Goal: Information Seeking & Learning: Learn about a topic

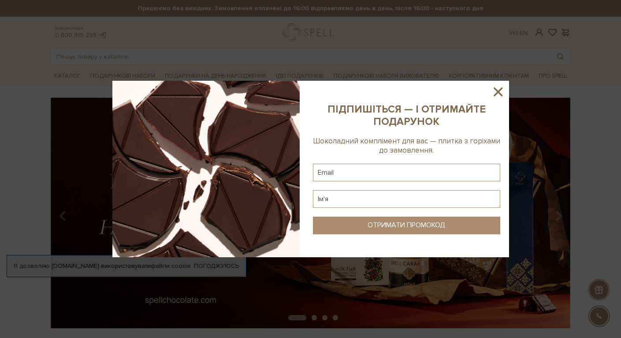
click at [498, 92] on icon at bounding box center [498, 91] width 9 height 9
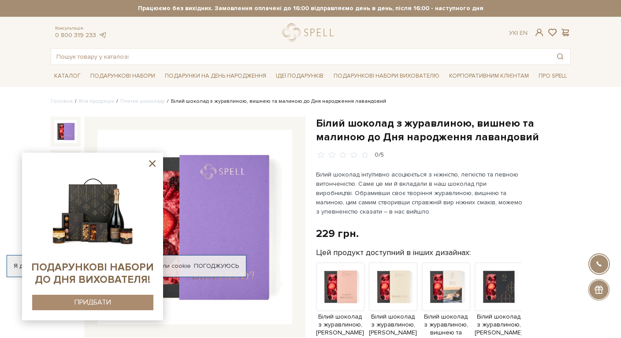
click at [152, 164] on icon at bounding box center [152, 163] width 7 height 7
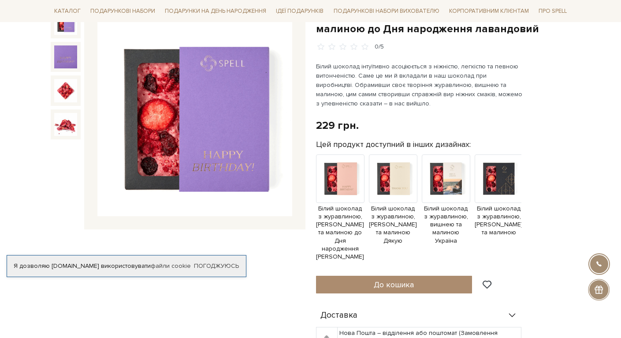
scroll to position [105, 0]
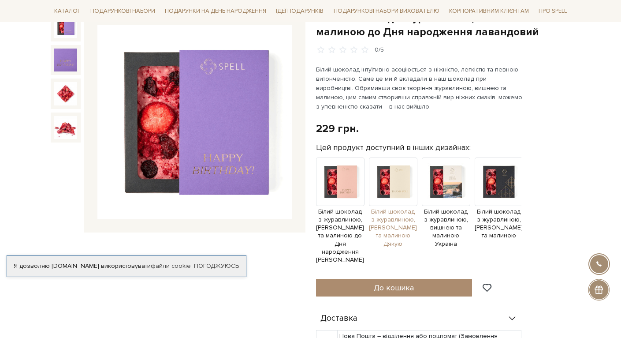
click at [397, 181] on img at bounding box center [393, 181] width 48 height 48
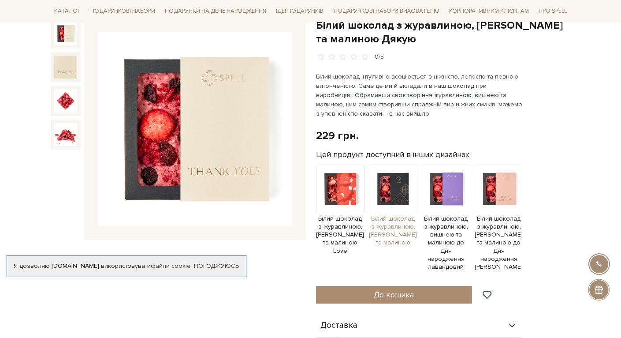
scroll to position [97, 0]
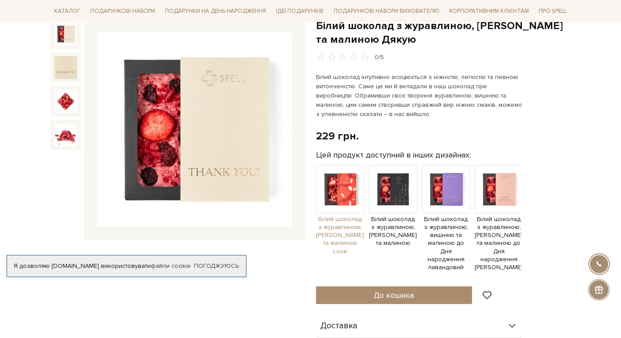
click at [340, 185] on img at bounding box center [340, 189] width 48 height 48
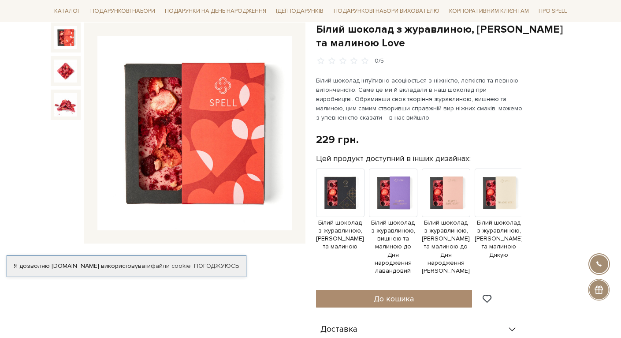
scroll to position [95, 0]
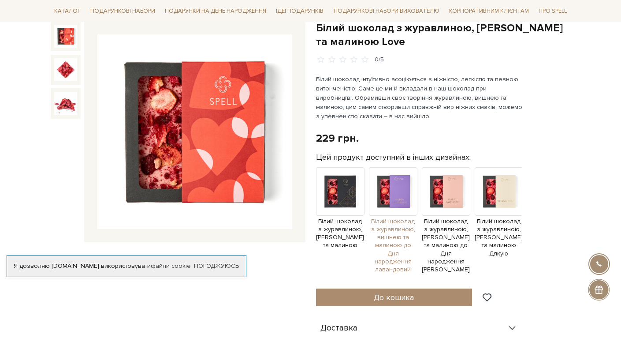
click at [399, 188] on img at bounding box center [393, 191] width 48 height 48
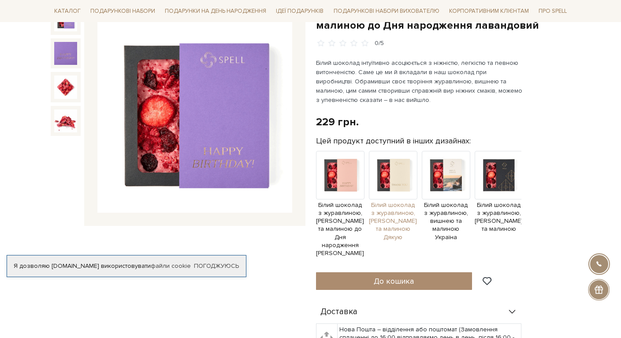
scroll to position [109, 0]
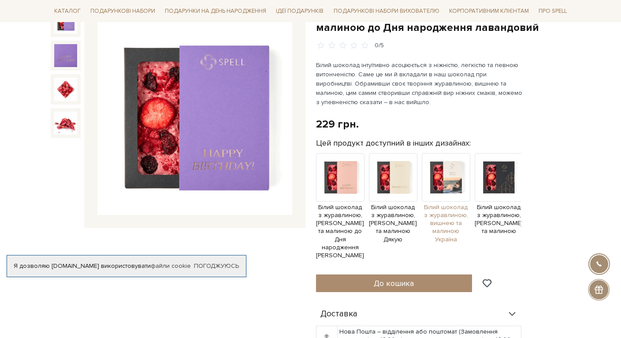
click at [452, 175] on img at bounding box center [446, 177] width 48 height 48
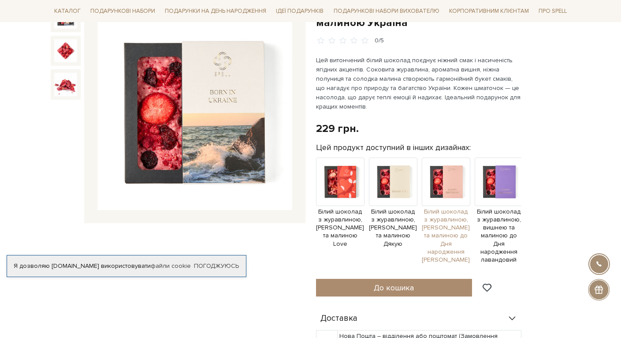
scroll to position [114, 0]
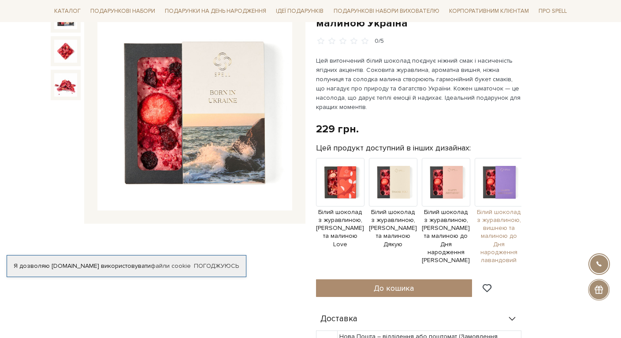
click at [495, 181] on img at bounding box center [499, 182] width 48 height 48
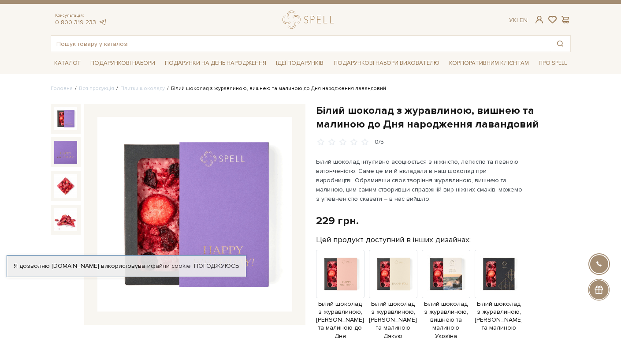
scroll to position [11, 0]
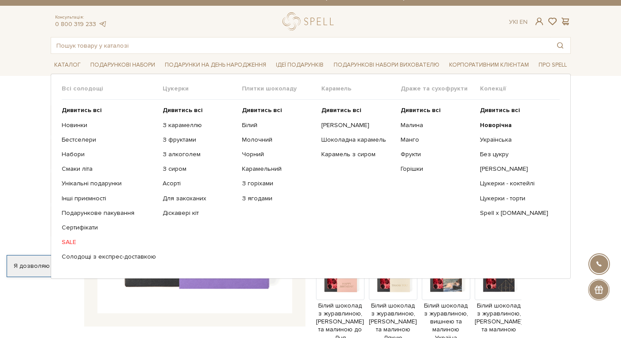
click at [253, 89] on span "Плитки шоколаду" at bounding box center [281, 89] width 79 height 8
click at [260, 139] on link "Молочний" at bounding box center [278, 140] width 73 height 8
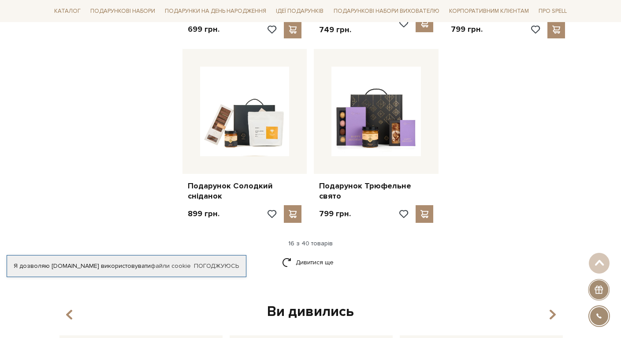
scroll to position [1058, 0]
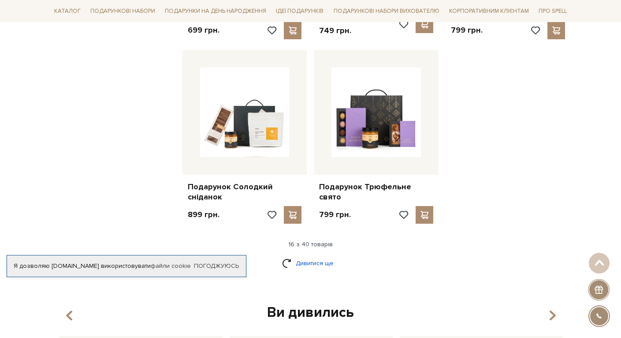
click at [310, 255] on link "Дивитися ще" at bounding box center [310, 262] width 57 height 15
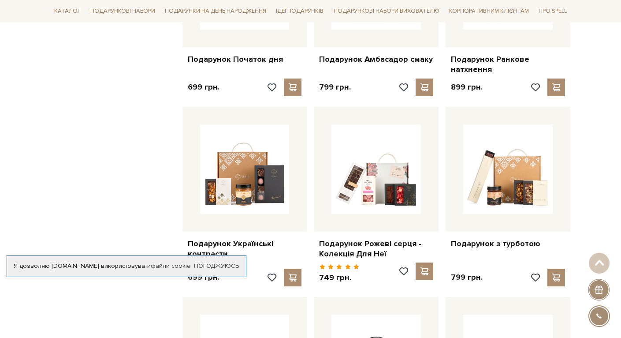
scroll to position [607, 0]
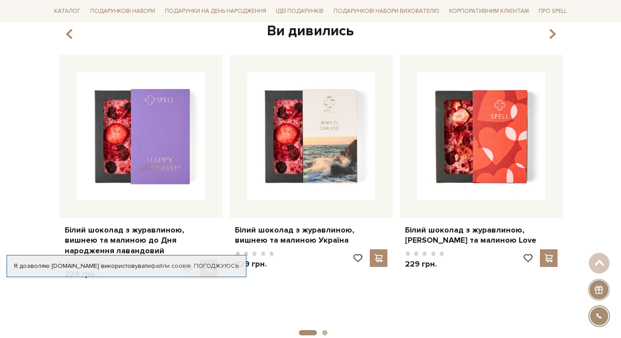
scroll to position [1367, 0]
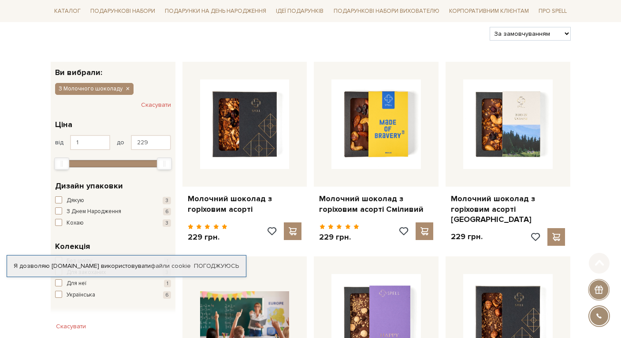
scroll to position [145, 0]
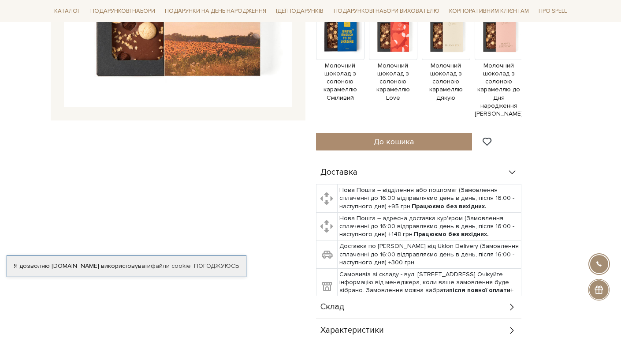
scroll to position [143, 0]
